Goal: Transaction & Acquisition: Book appointment/travel/reservation

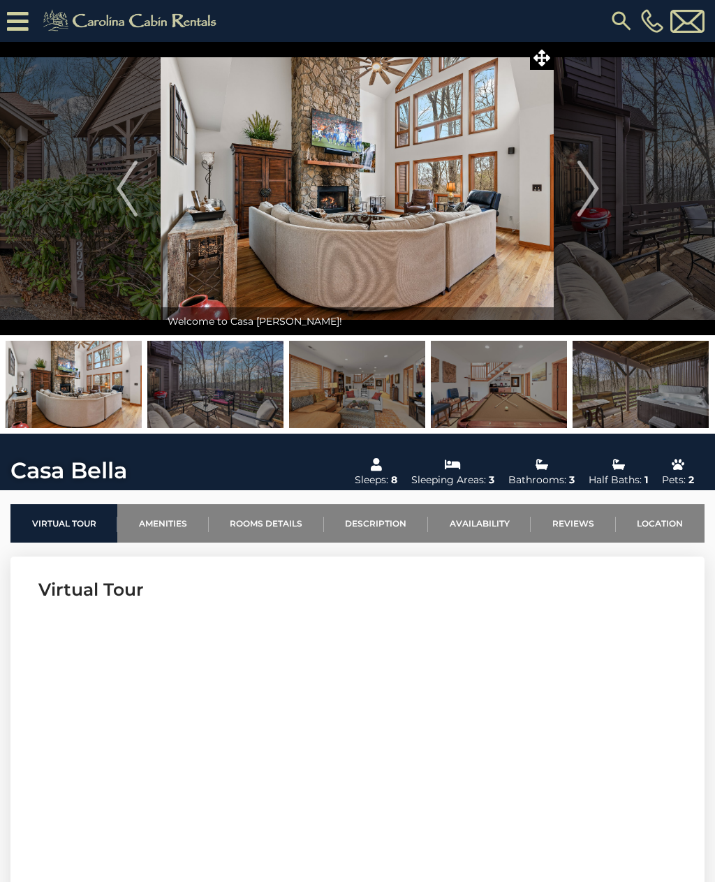
click at [220, 391] on img at bounding box center [215, 384] width 136 height 87
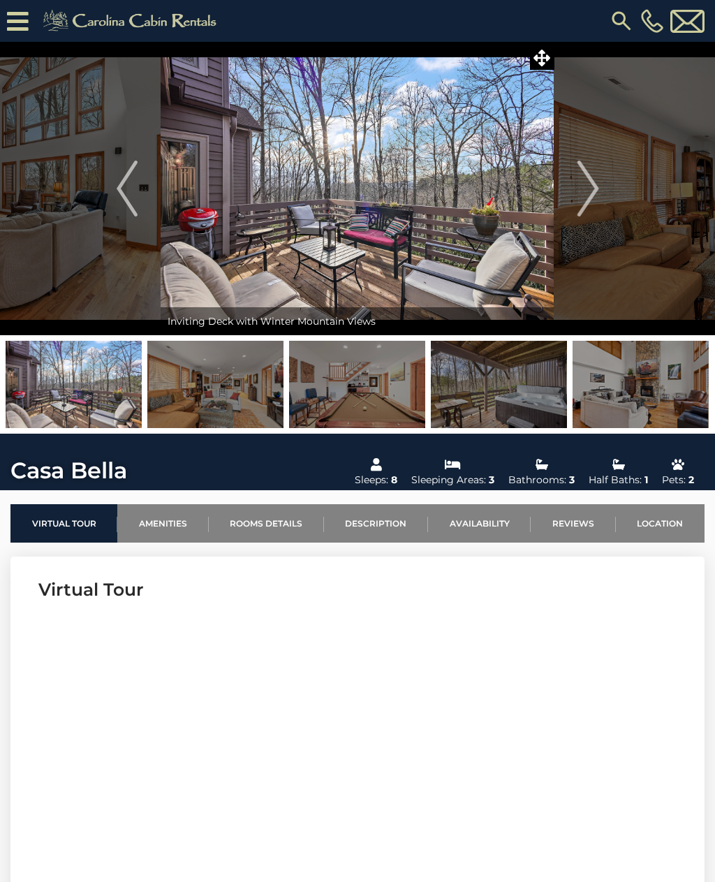
click at [228, 394] on img at bounding box center [215, 384] width 136 height 87
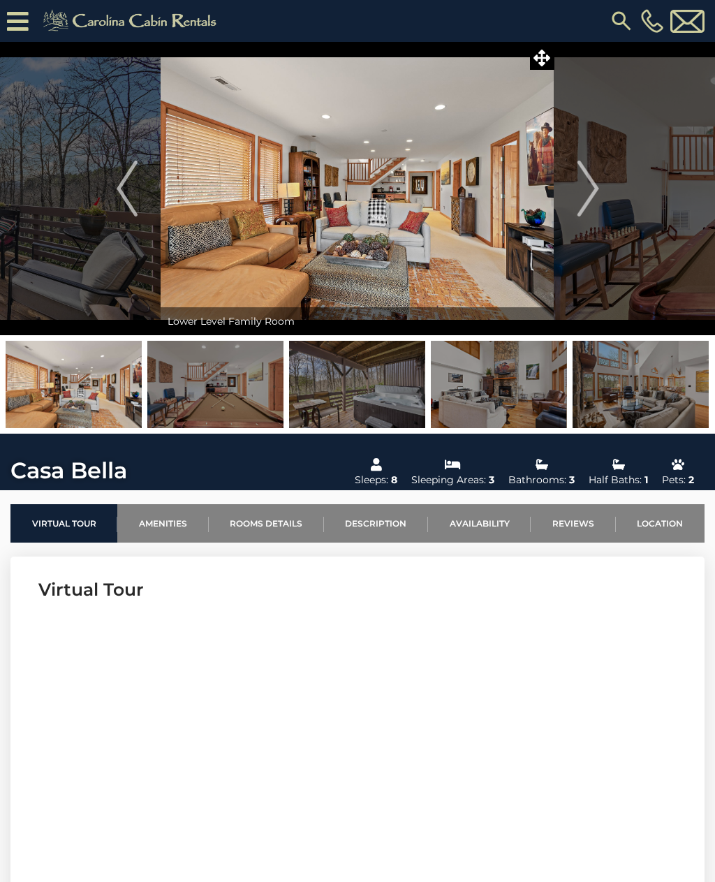
click at [335, 396] on img at bounding box center [357, 384] width 136 height 87
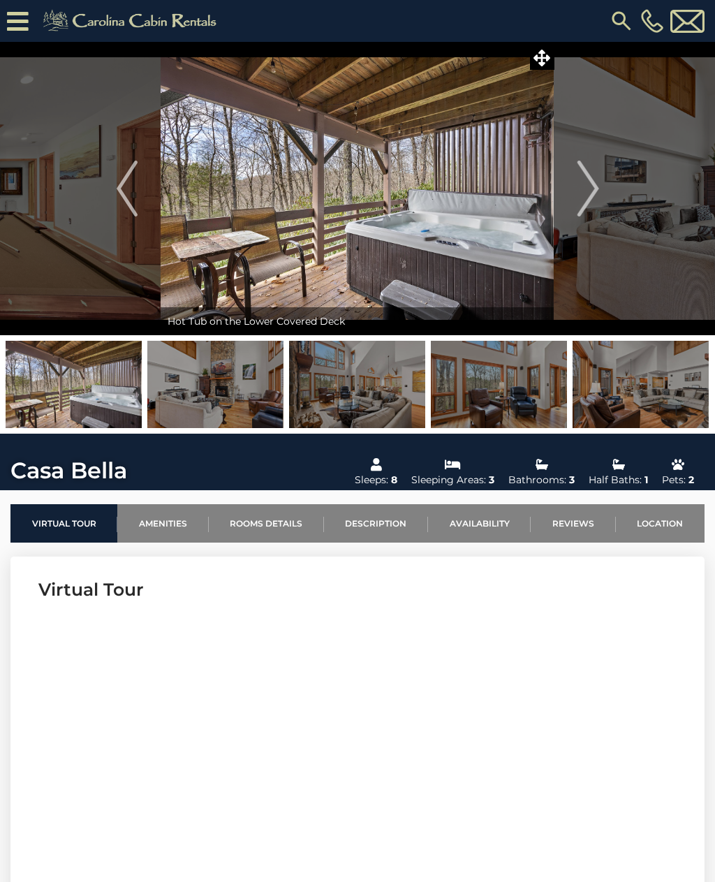
click at [492, 390] on img at bounding box center [499, 384] width 136 height 87
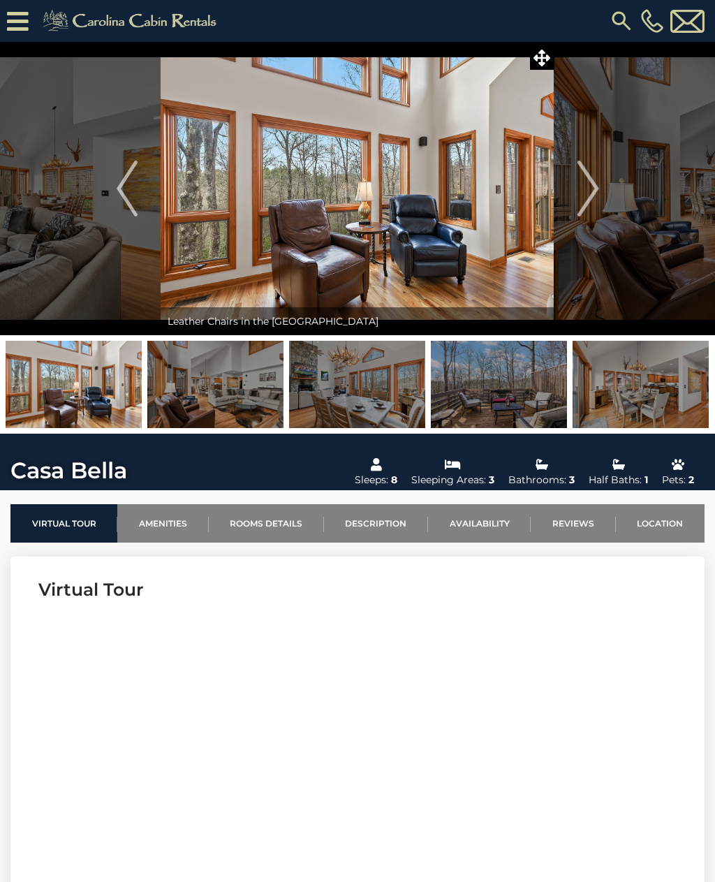
click at [636, 376] on img at bounding box center [641, 384] width 136 height 87
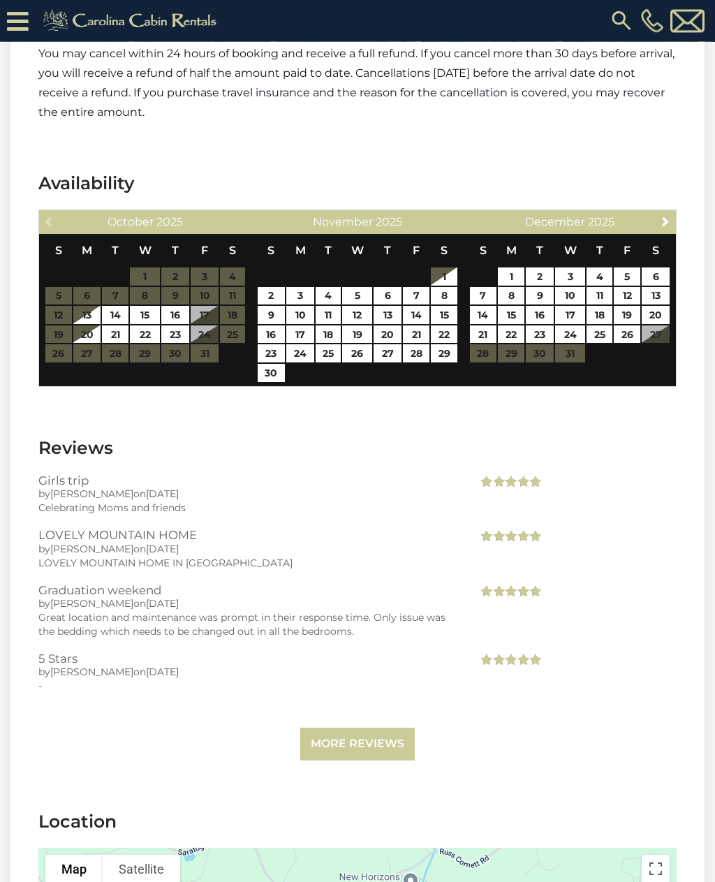
scroll to position [3272, 0]
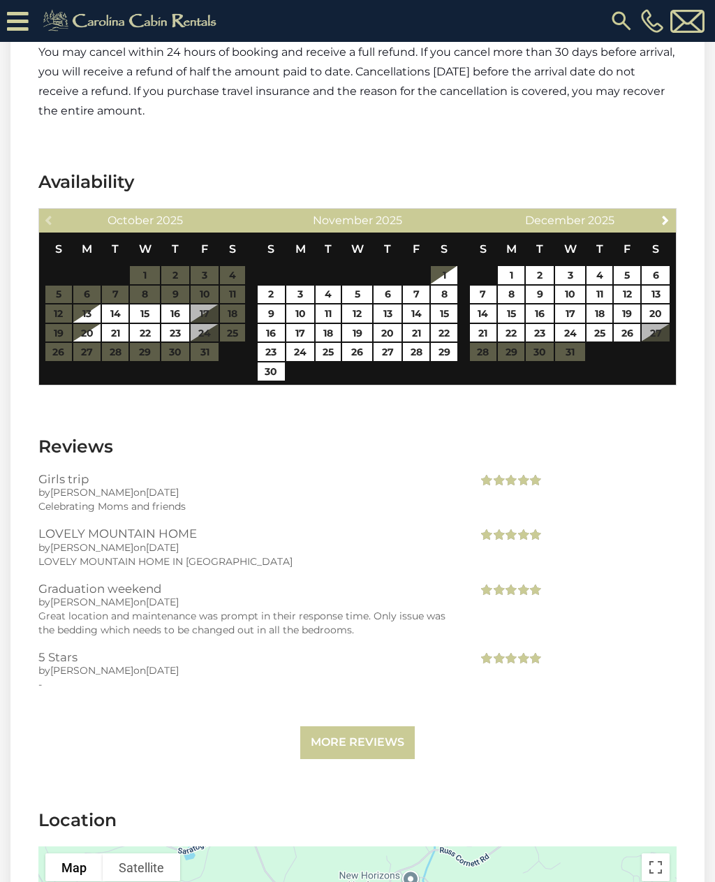
click at [95, 499] on div "Celebrating Moms and friends" at bounding box center [247, 506] width 418 height 14
click at [71, 473] on h3 "Girls trip" at bounding box center [247, 479] width 418 height 13
click at [74, 473] on h3 "Girls trip" at bounding box center [247, 479] width 418 height 13
click at [90, 486] on span "[PERSON_NAME]" at bounding box center [91, 492] width 83 height 13
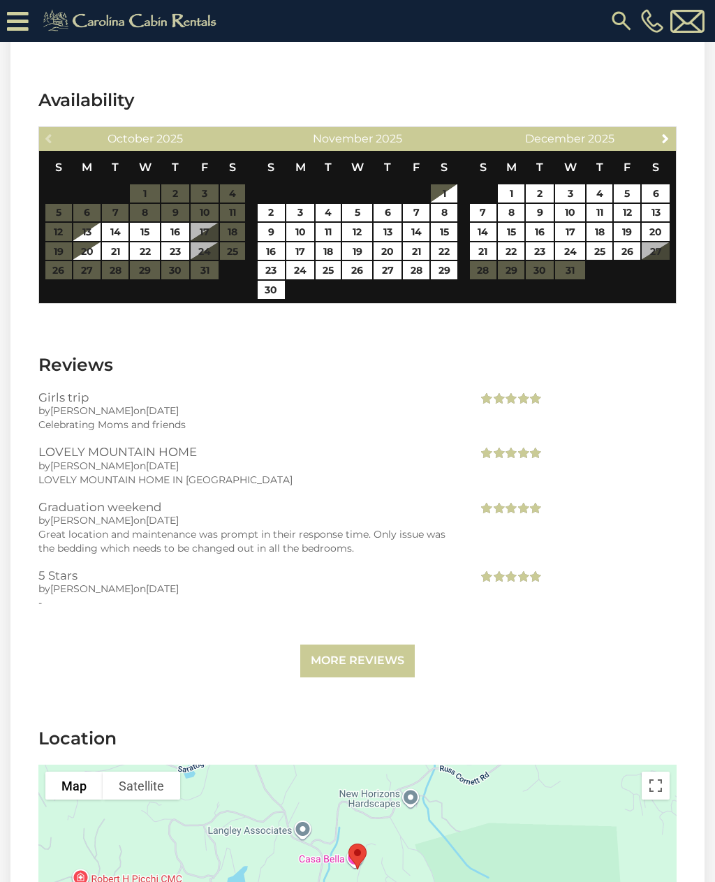
scroll to position [3349, 0]
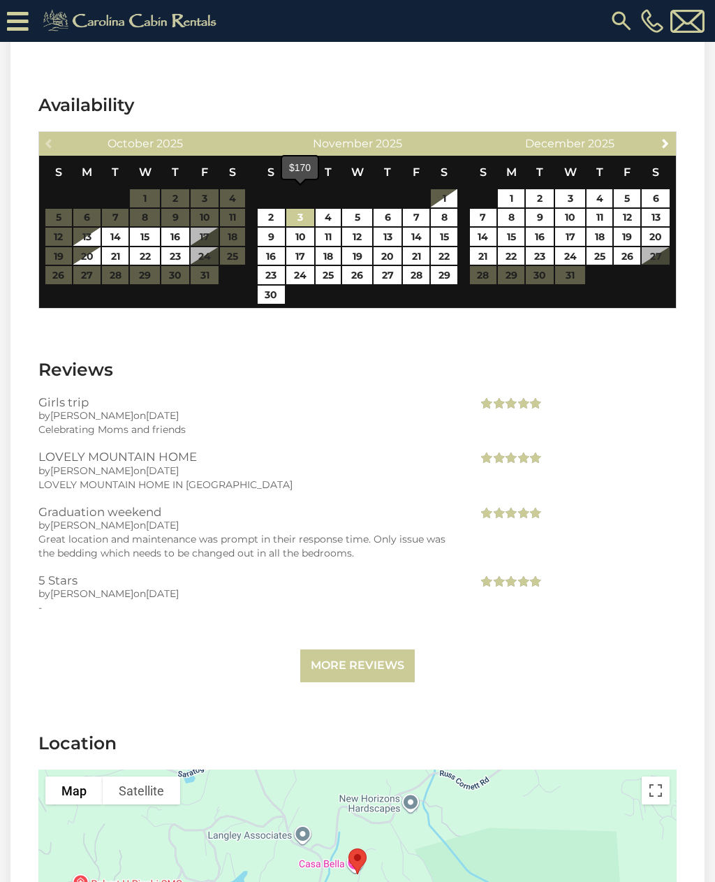
click at [304, 209] on link "3" at bounding box center [300, 218] width 28 height 18
type input "**********"
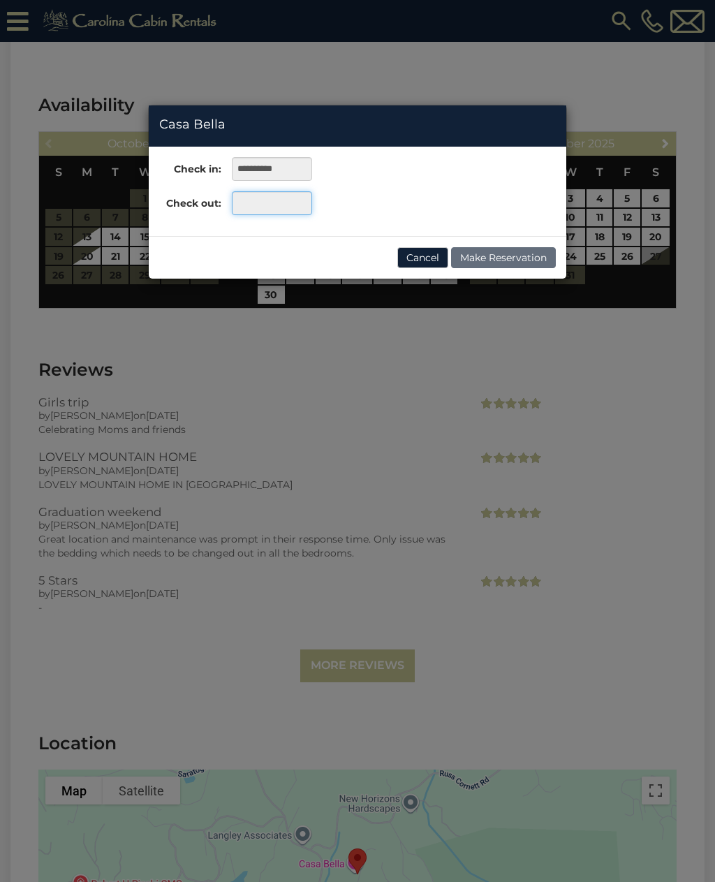
click at [284, 205] on input "text" at bounding box center [272, 203] width 80 height 24
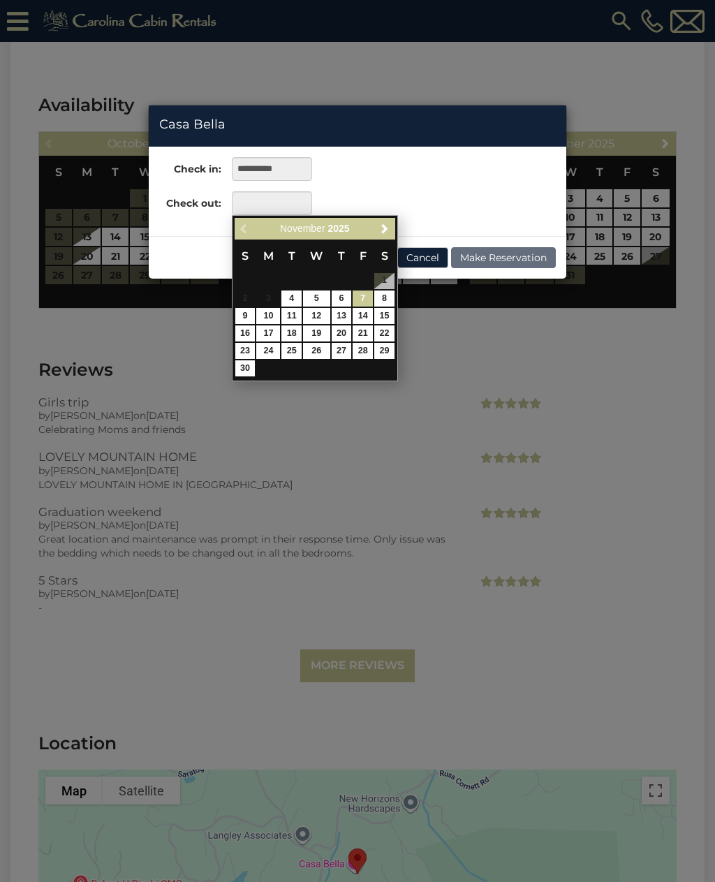
click at [371, 302] on link "7" at bounding box center [363, 298] width 20 height 16
type input "**********"
